Goal: Browse casually

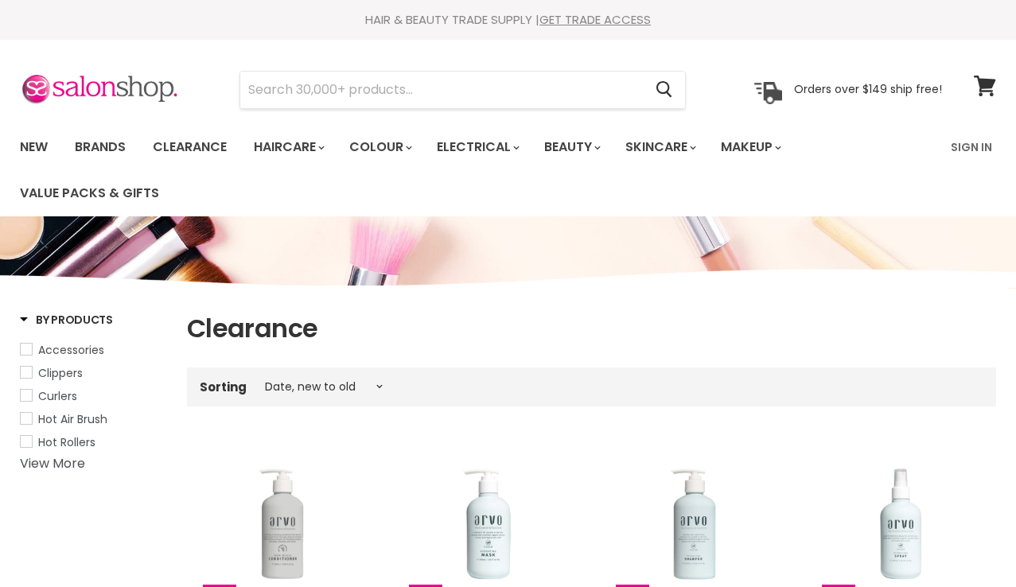
select select "created-descending"
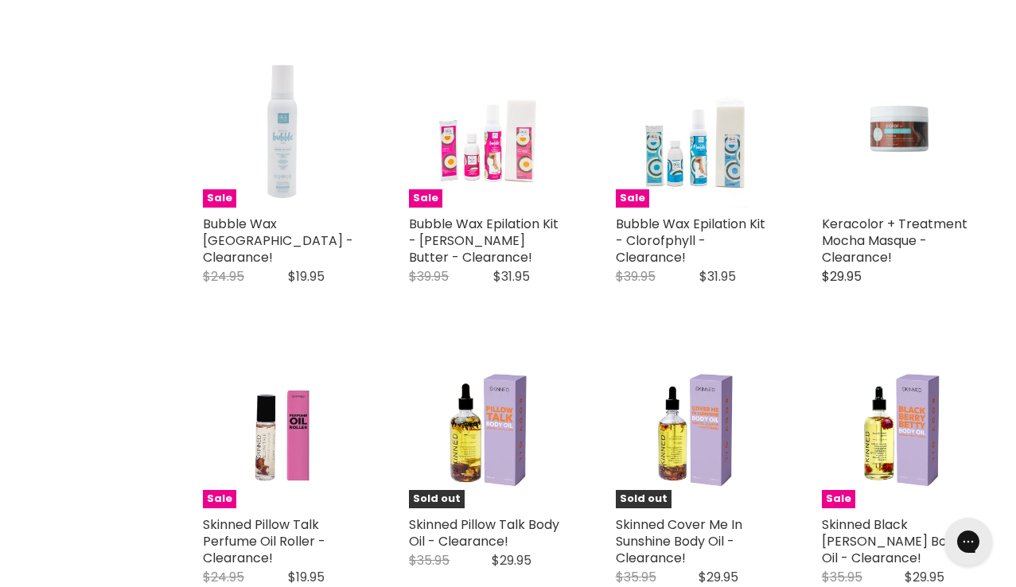
scroll to position [3098, 0]
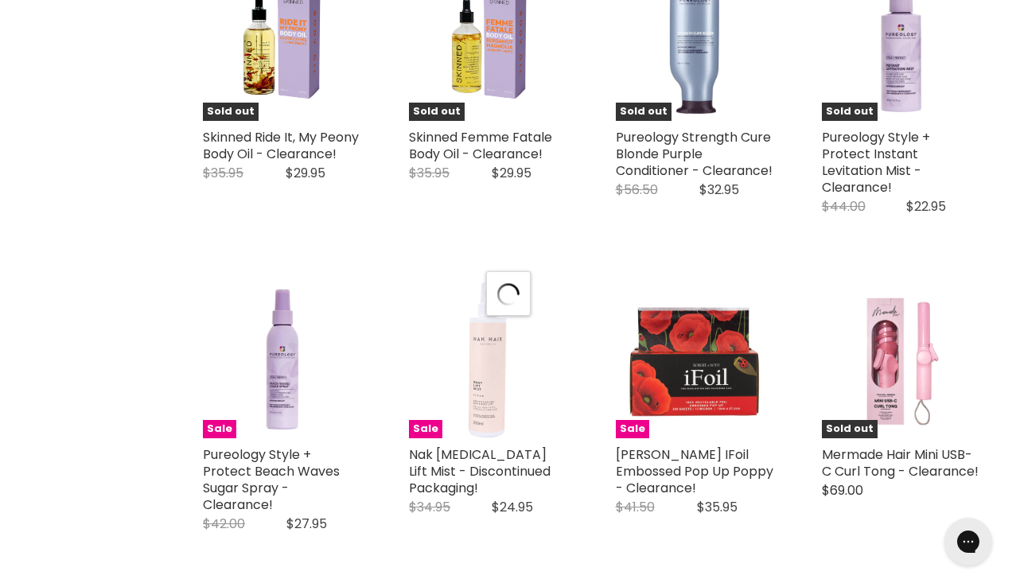
scroll to position [3557, 0]
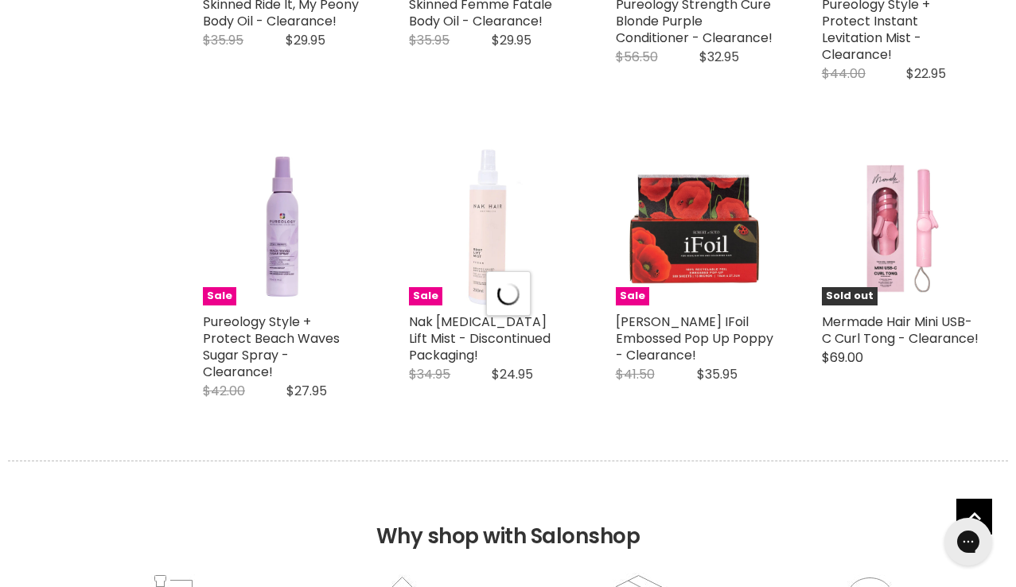
select select "created-descending"
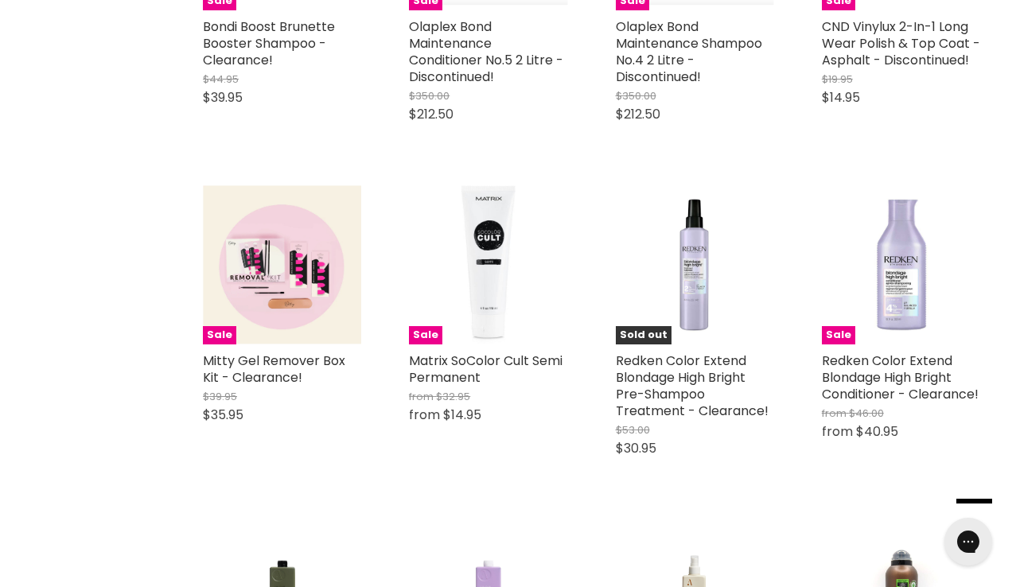
scroll to position [6761, 0]
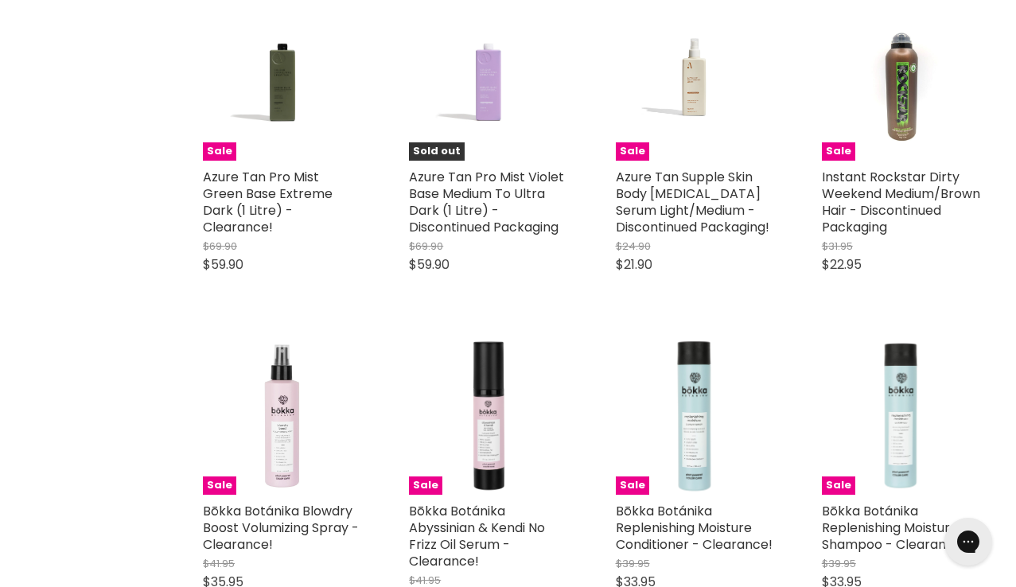
scroll to position [7412, 0]
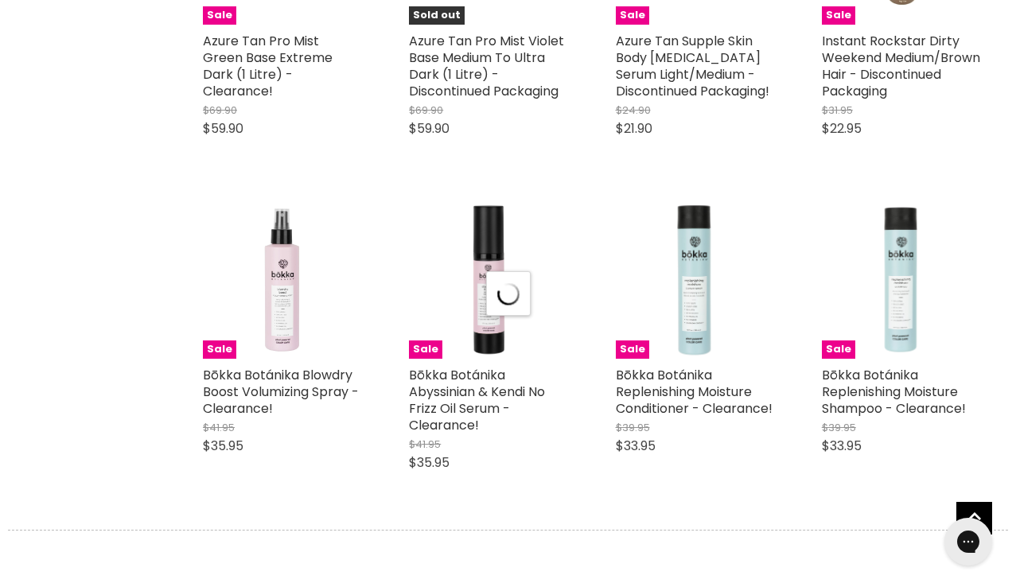
select select "created-descending"
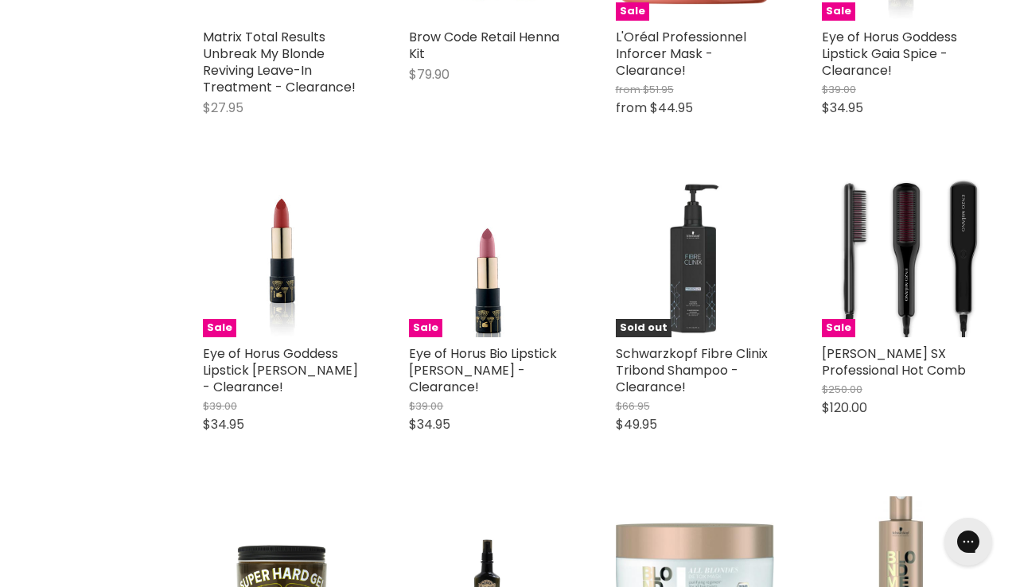
scroll to position [11349, 0]
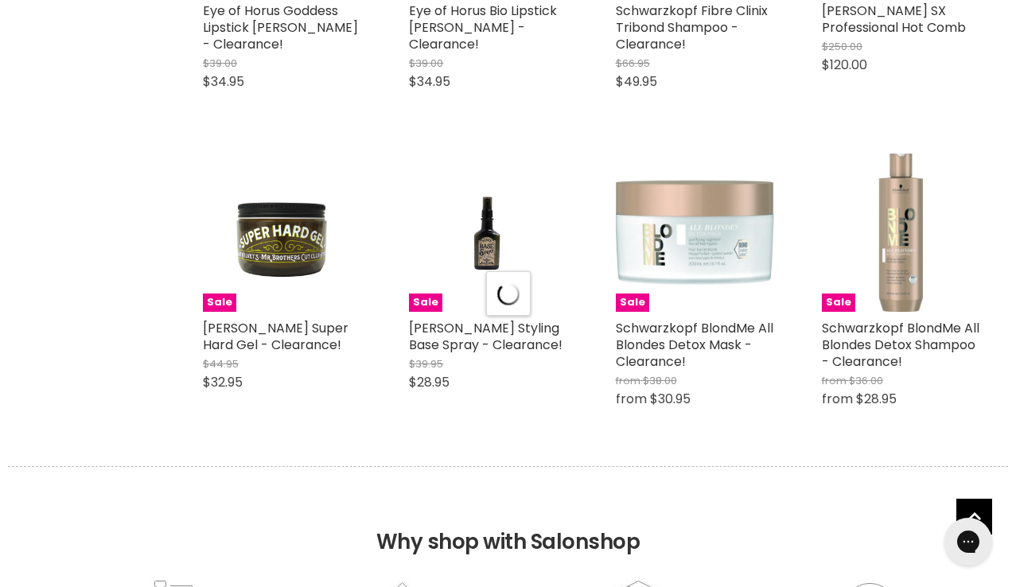
select select "created-descending"
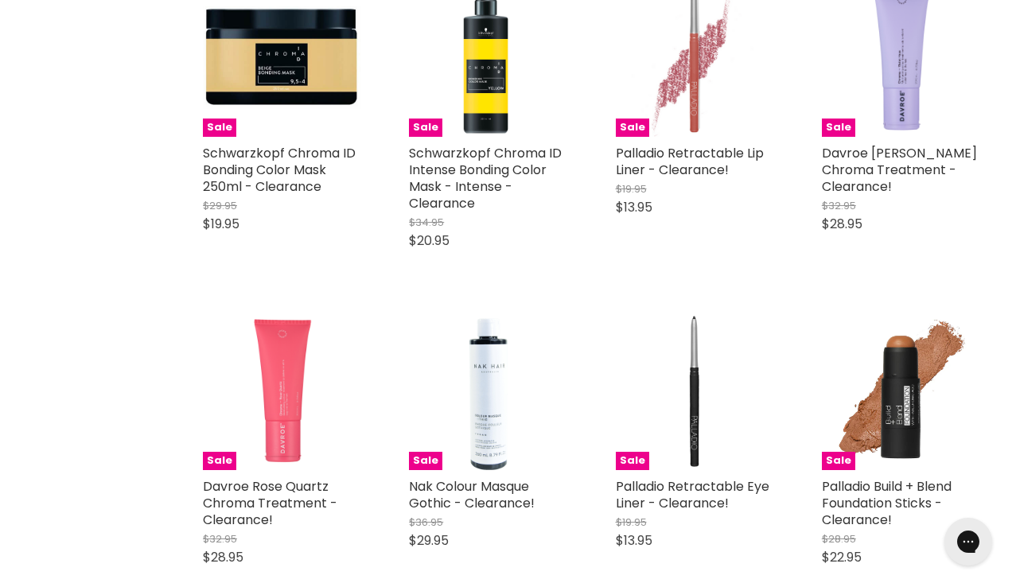
scroll to position [14965, 0]
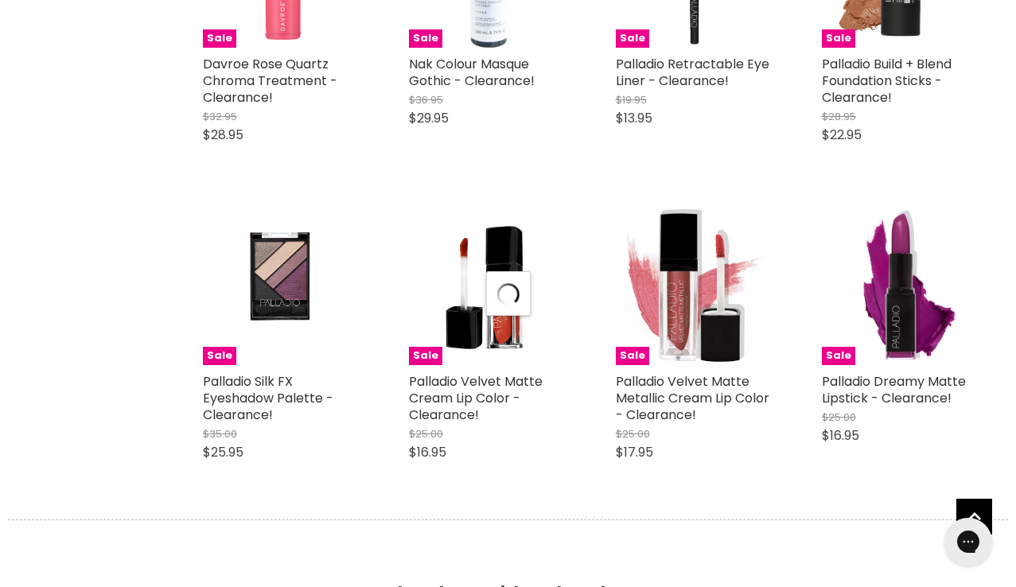
scroll to position [15106, 0]
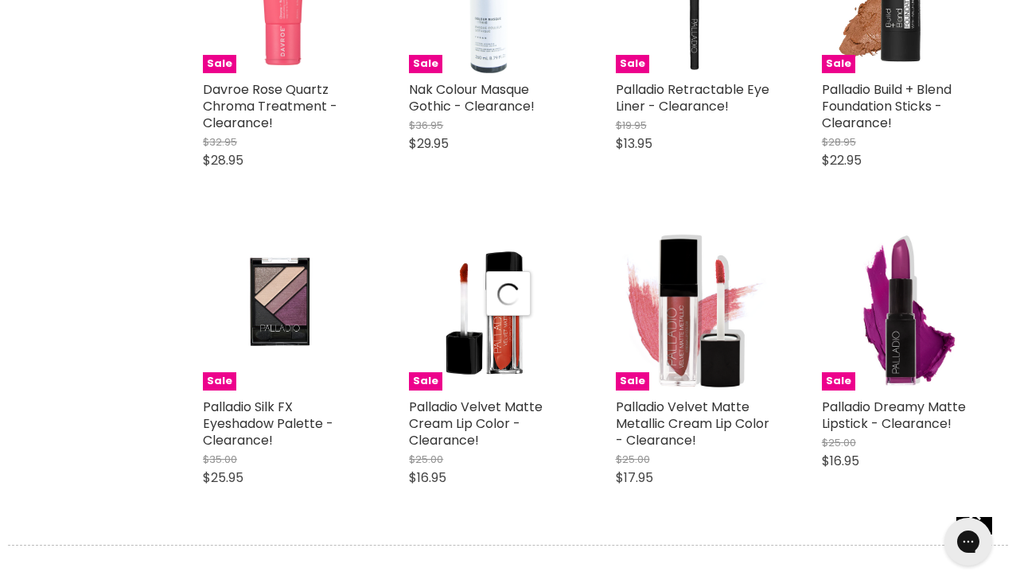
select select "created-descending"
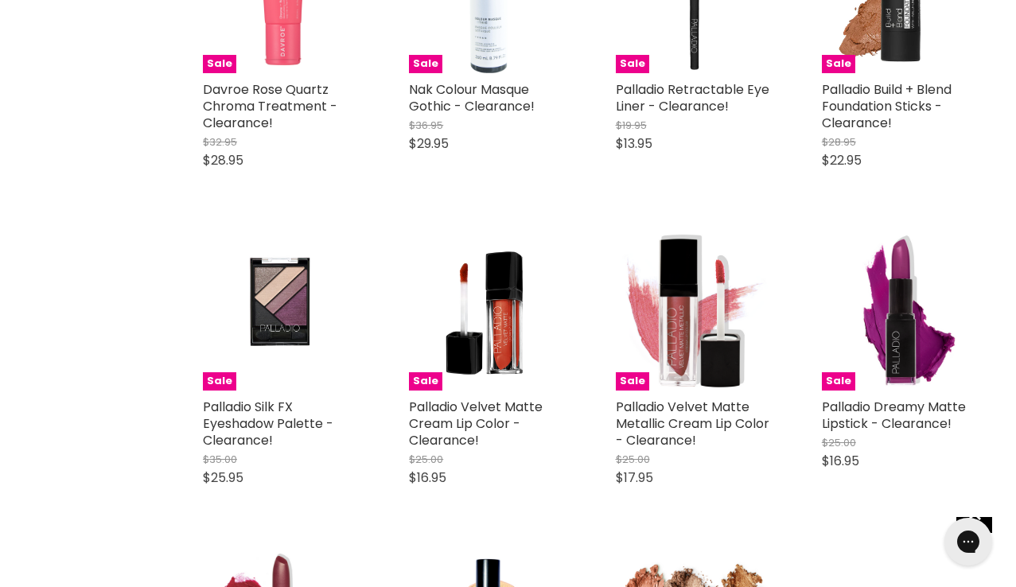
scroll to position [14753, 0]
